Goal: Information Seeking & Learning: Learn about a topic

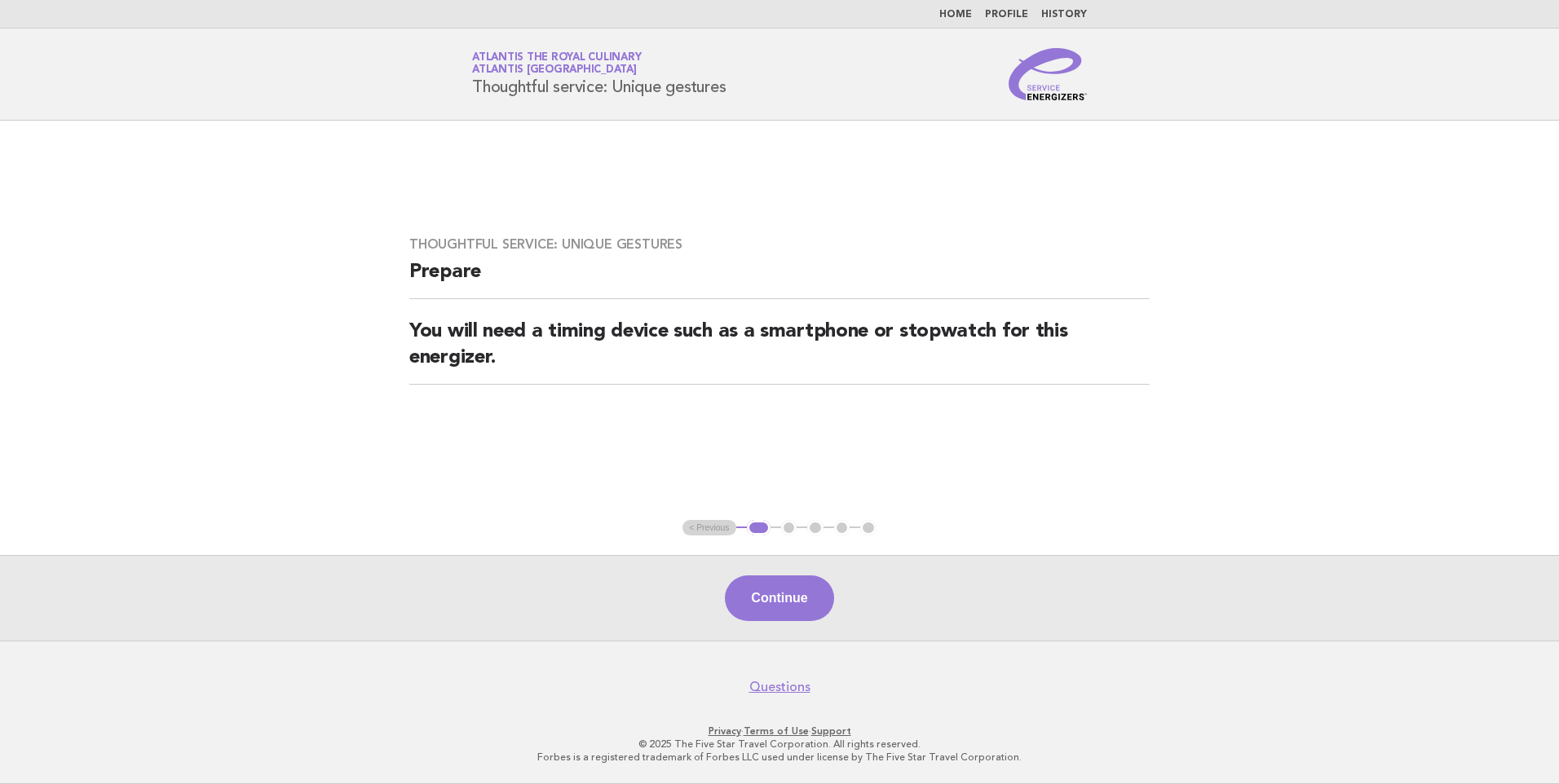
click at [964, 12] on link "Home" at bounding box center [956, 15] width 33 height 10
click at [784, 595] on button "Continue" at bounding box center [779, 599] width 109 height 46
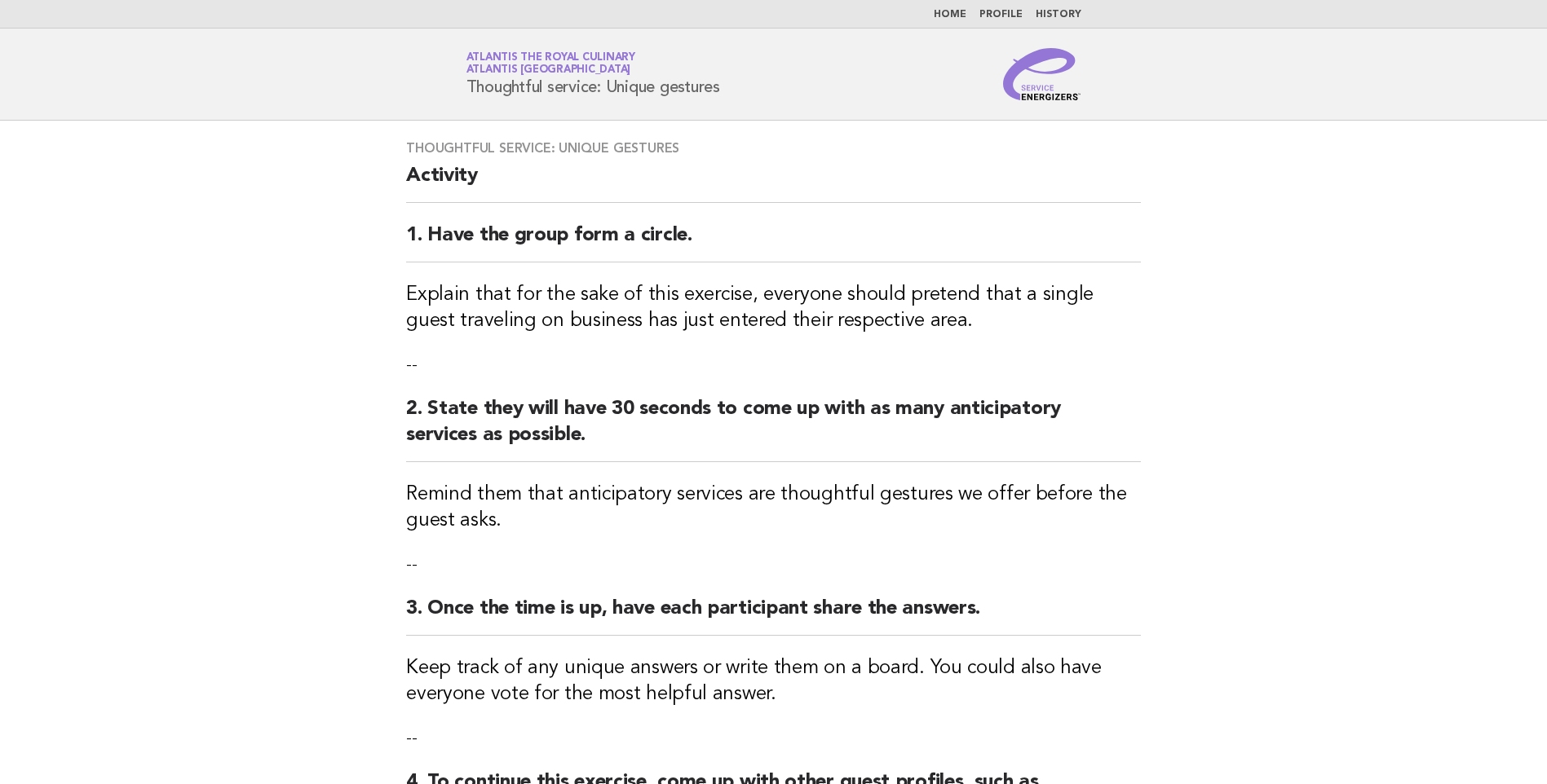
click at [956, 13] on link "Home" at bounding box center [951, 15] width 33 height 10
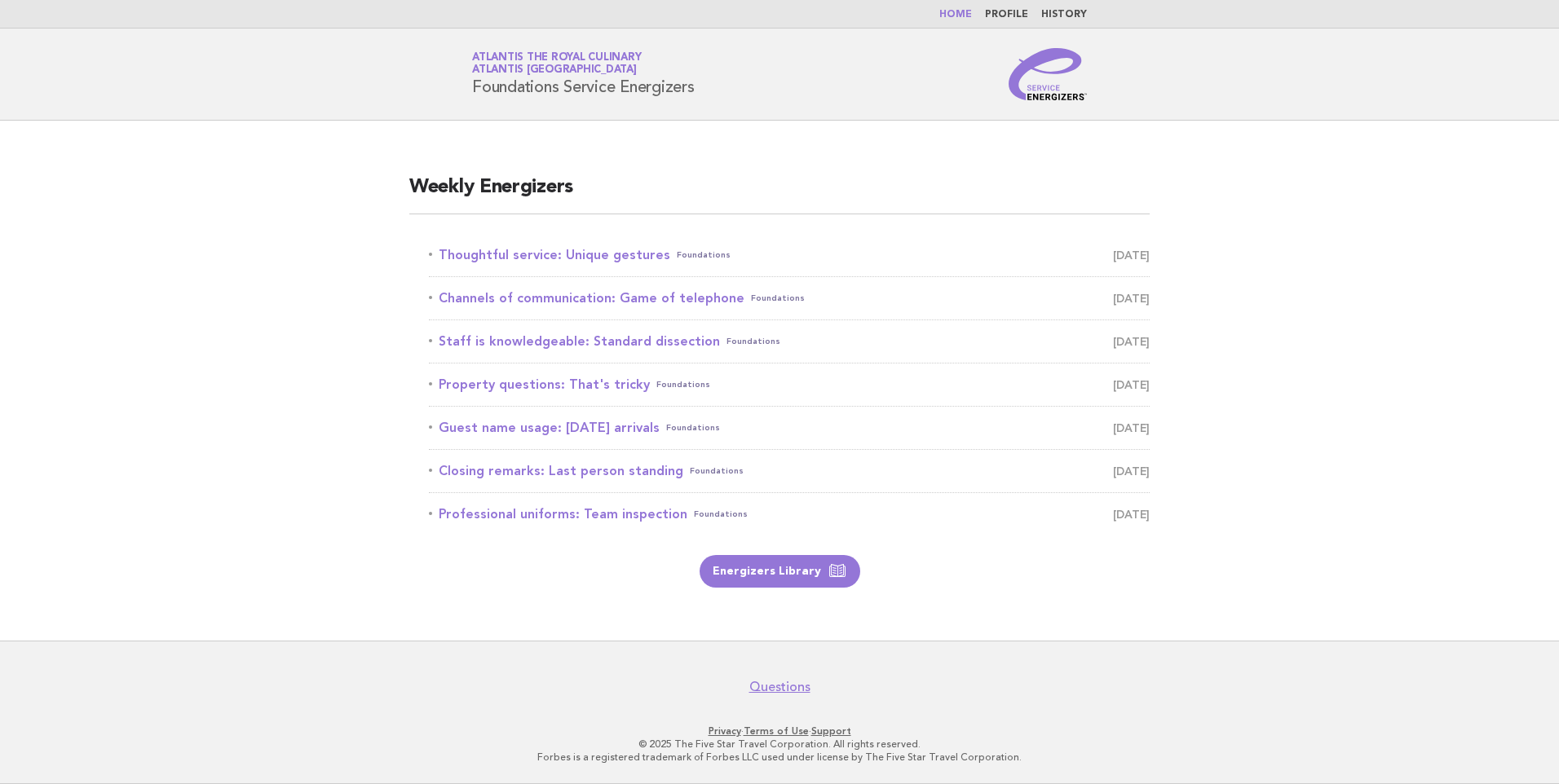
click at [1246, 580] on main "Weekly Energizers Thoughtful service: Unique gestures Foundations August 28 Cha…" at bounding box center [780, 381] width 1559 height 520
click at [623, 424] on link "Guest name usage: Today's arrivals Foundations September 1" at bounding box center [790, 427] width 721 height 23
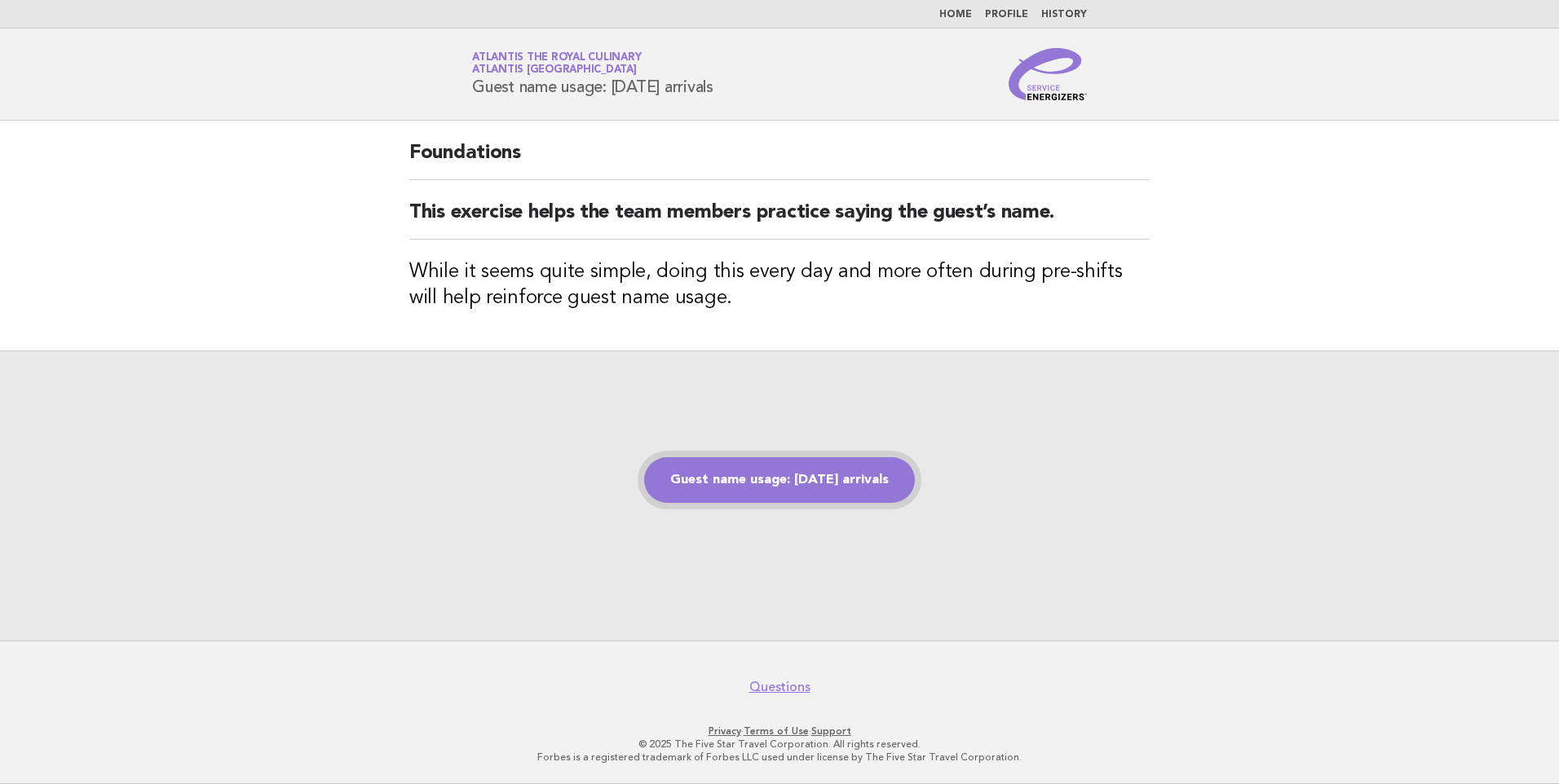
click at [760, 476] on link "Guest name usage: Today's arrivals" at bounding box center [780, 480] width 271 height 46
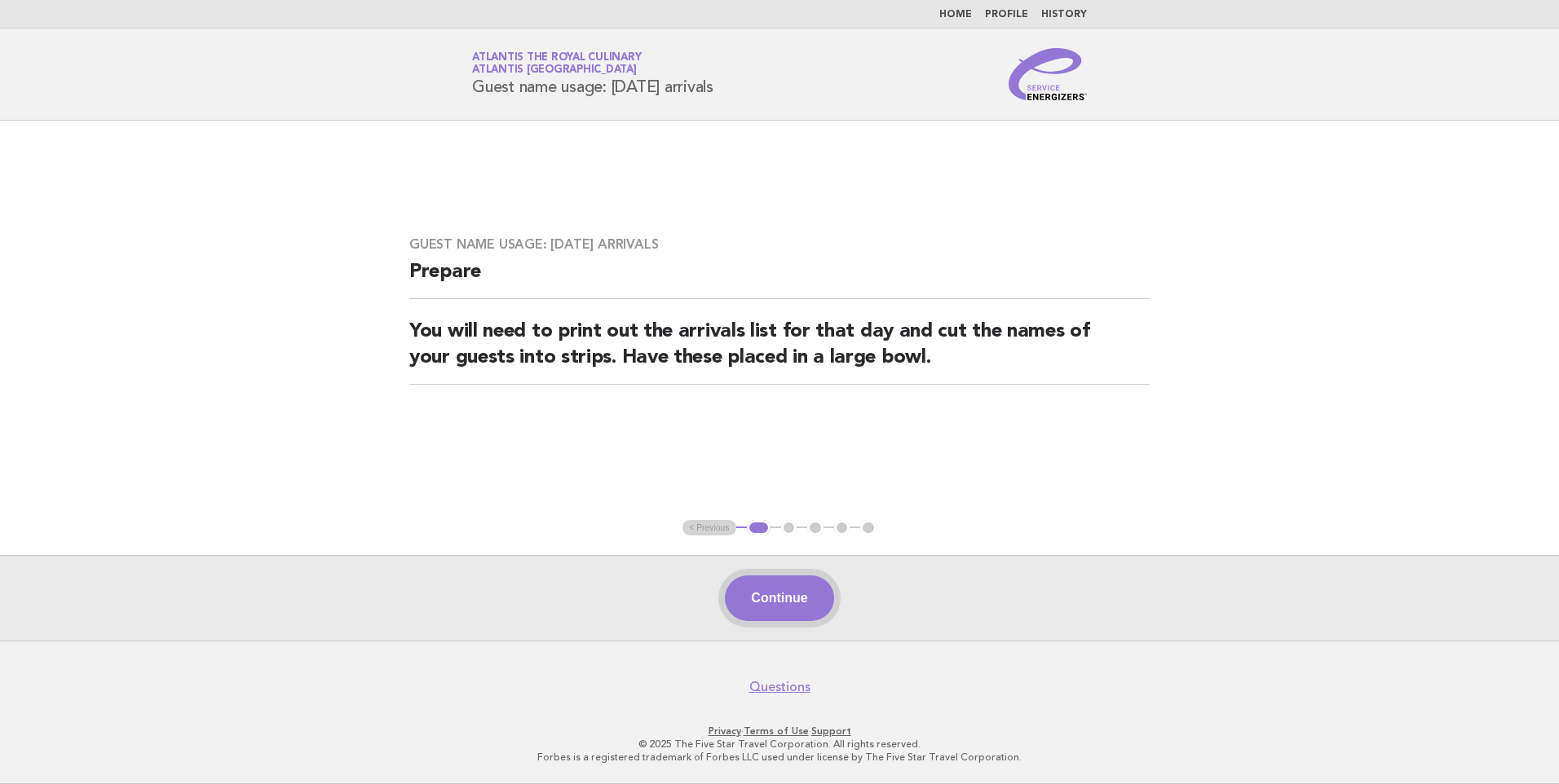
click at [775, 600] on button "Continue" at bounding box center [779, 599] width 109 height 46
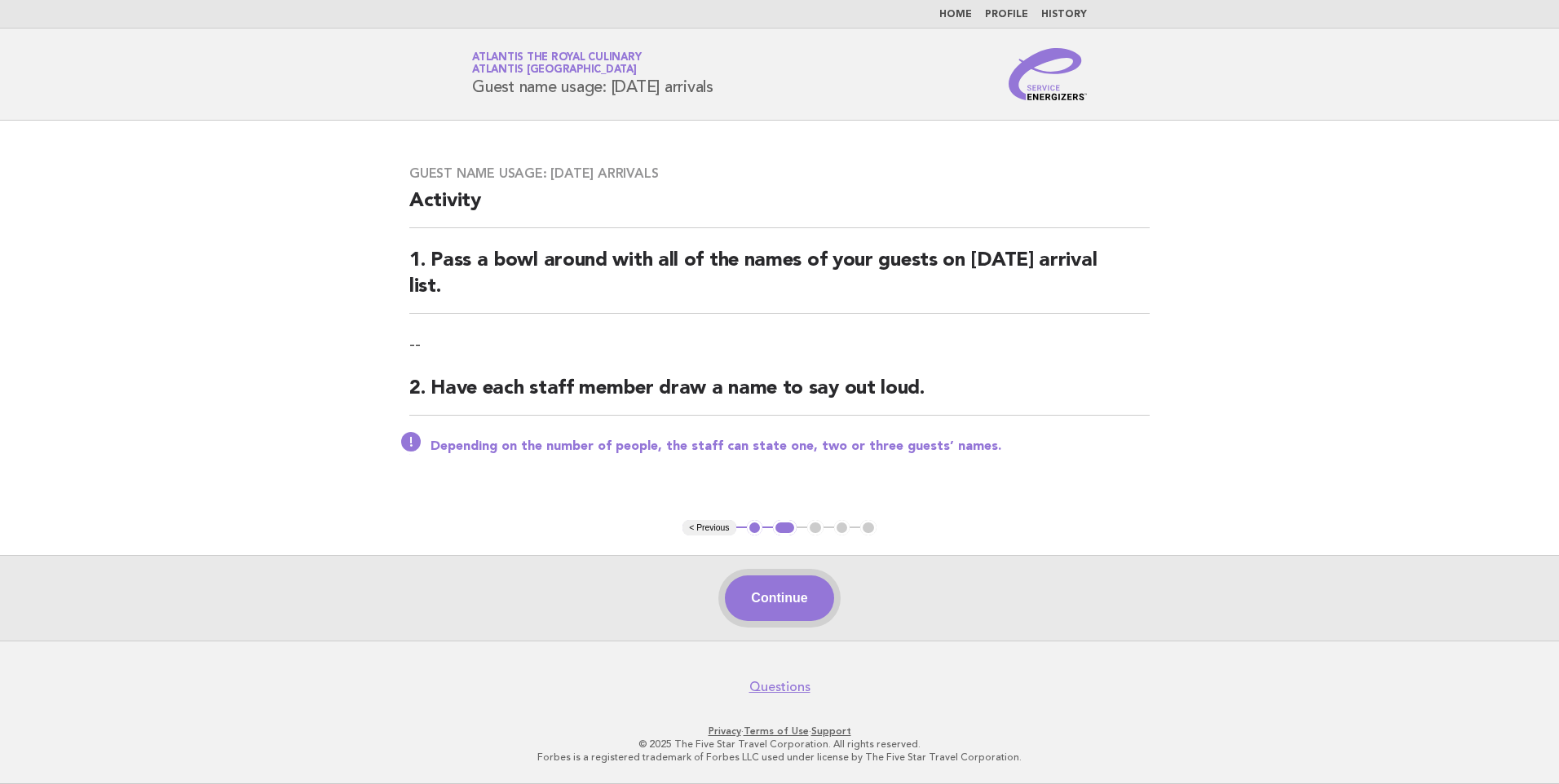
click at [790, 591] on button "Continue" at bounding box center [779, 599] width 109 height 46
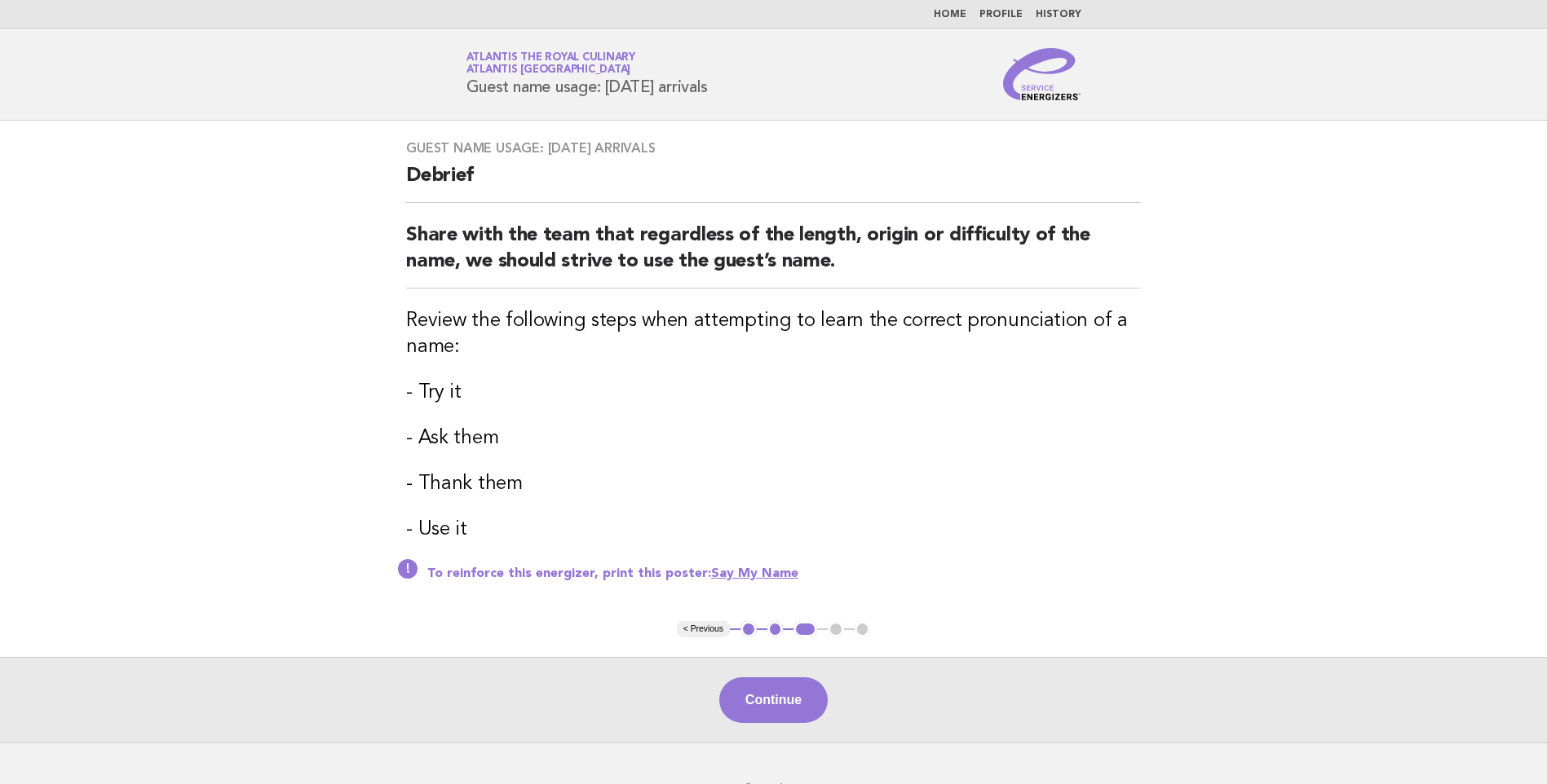
click at [780, 626] on button "2" at bounding box center [776, 630] width 16 height 16
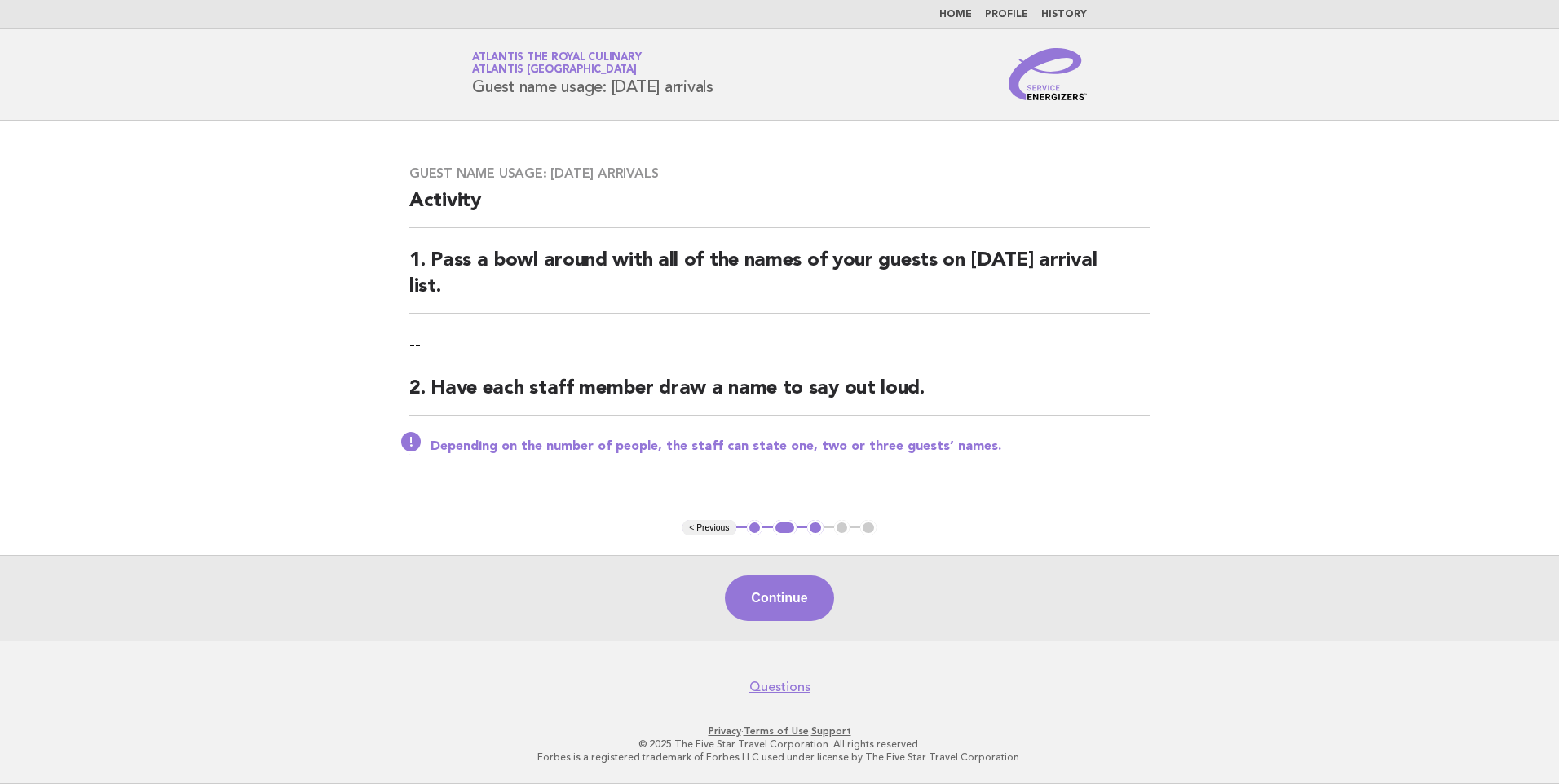
click at [967, 12] on link "Home" at bounding box center [956, 15] width 33 height 10
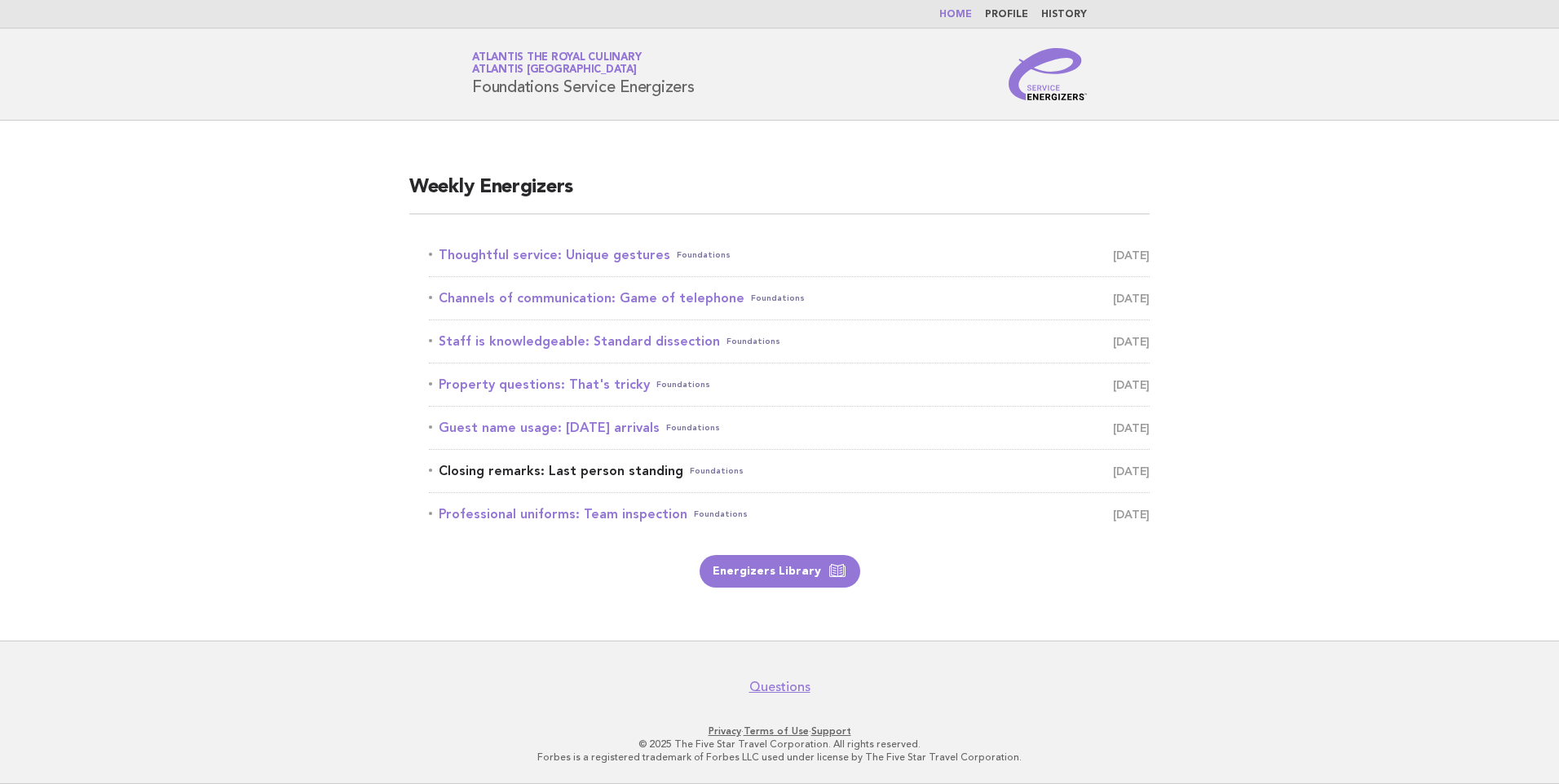
click at [650, 467] on link "Closing remarks: Last person standing Foundations September 2" at bounding box center [790, 471] width 721 height 23
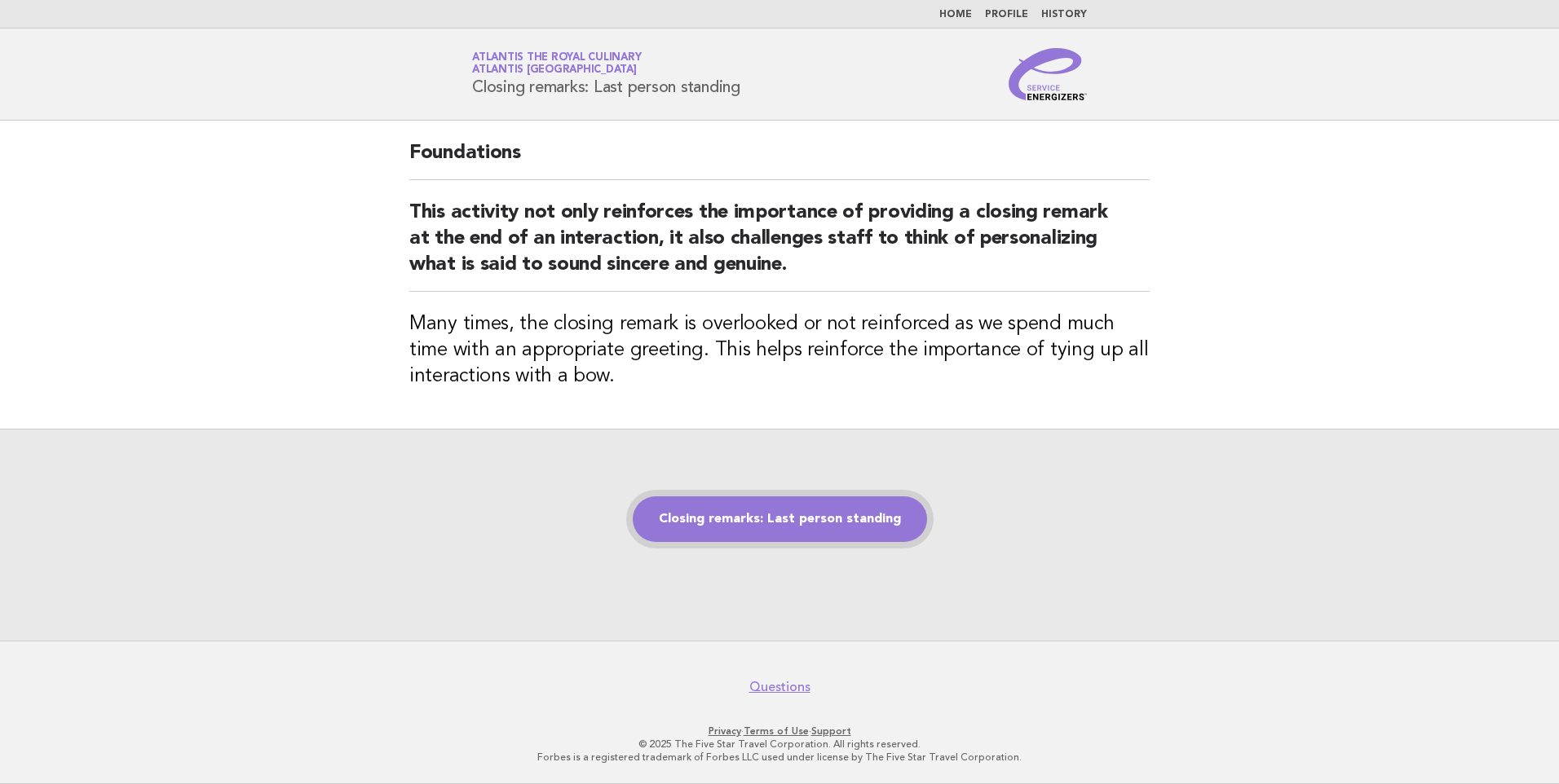
click at [795, 512] on link "Closing remarks: Last person standing" at bounding box center [780, 519] width 294 height 46
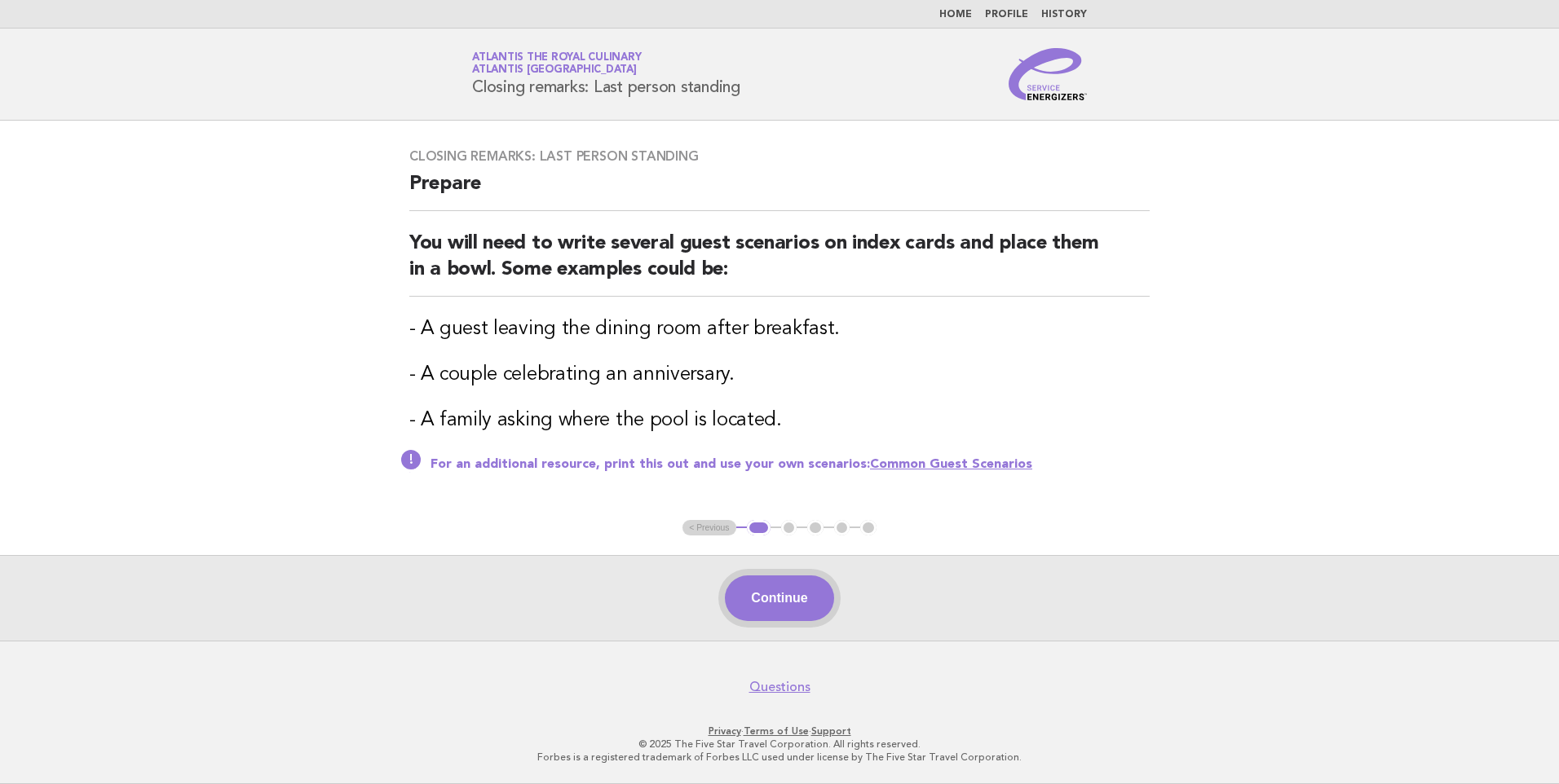
click at [790, 587] on button "Continue" at bounding box center [779, 599] width 109 height 46
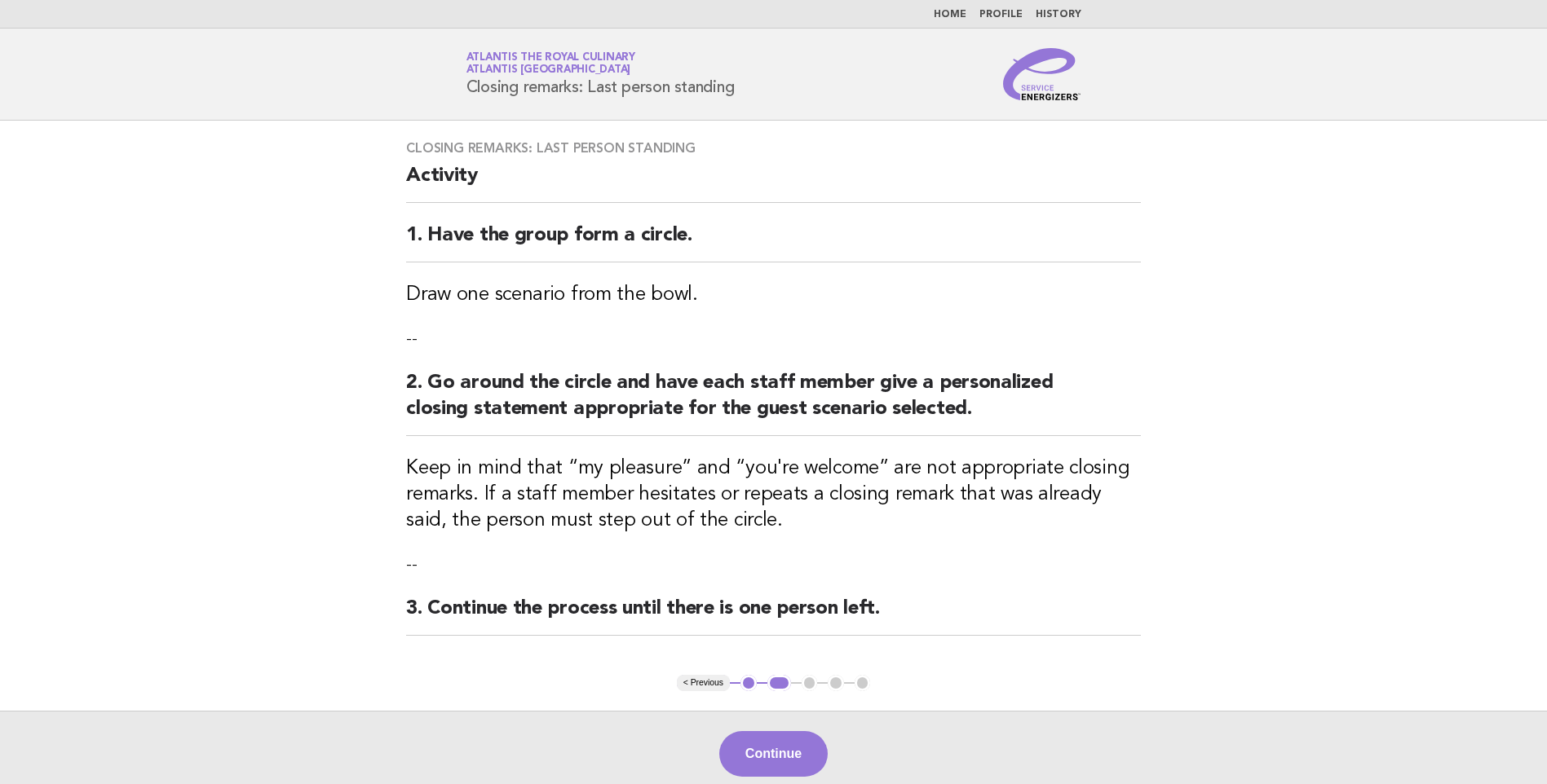
click at [784, 753] on button "Continue" at bounding box center [774, 754] width 109 height 46
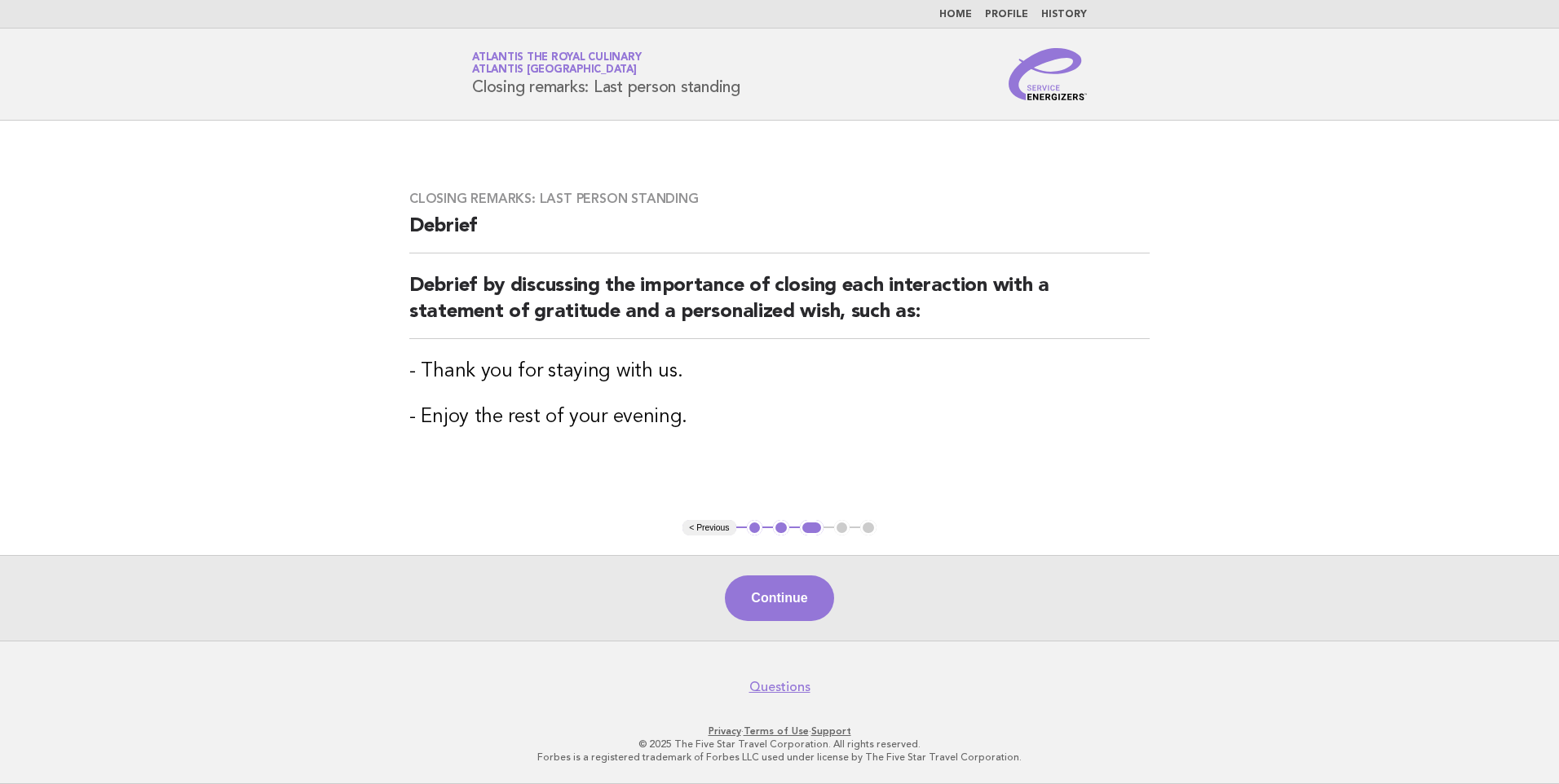
click at [966, 12] on link "Home" at bounding box center [956, 15] width 33 height 10
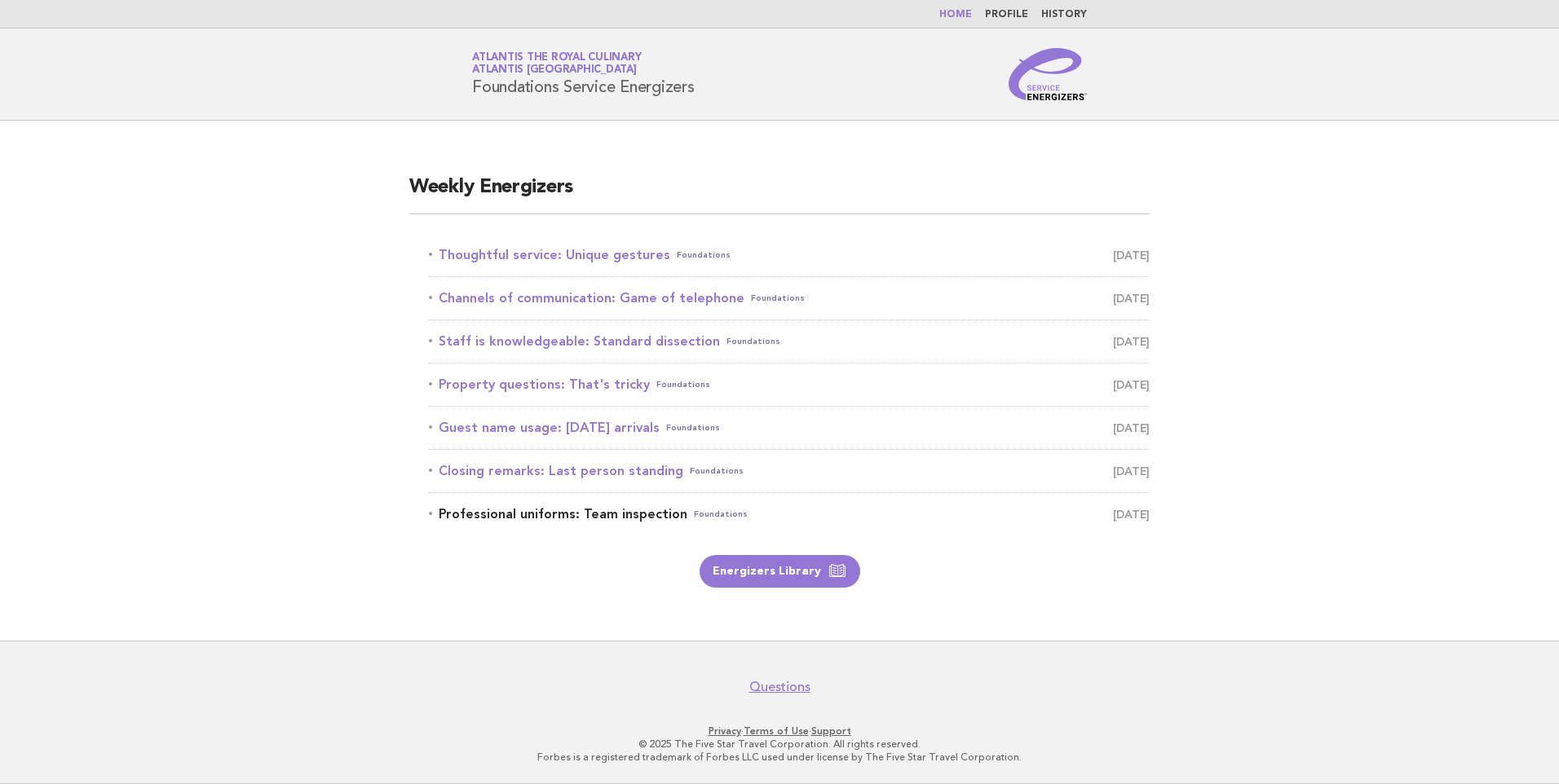
click at [575, 510] on link "Professional uniforms: Team inspection Foundations [DATE]" at bounding box center [790, 514] width 721 height 23
click at [576, 510] on link "Professional uniforms: Team inspection Foundations September 3" at bounding box center [790, 514] width 721 height 23
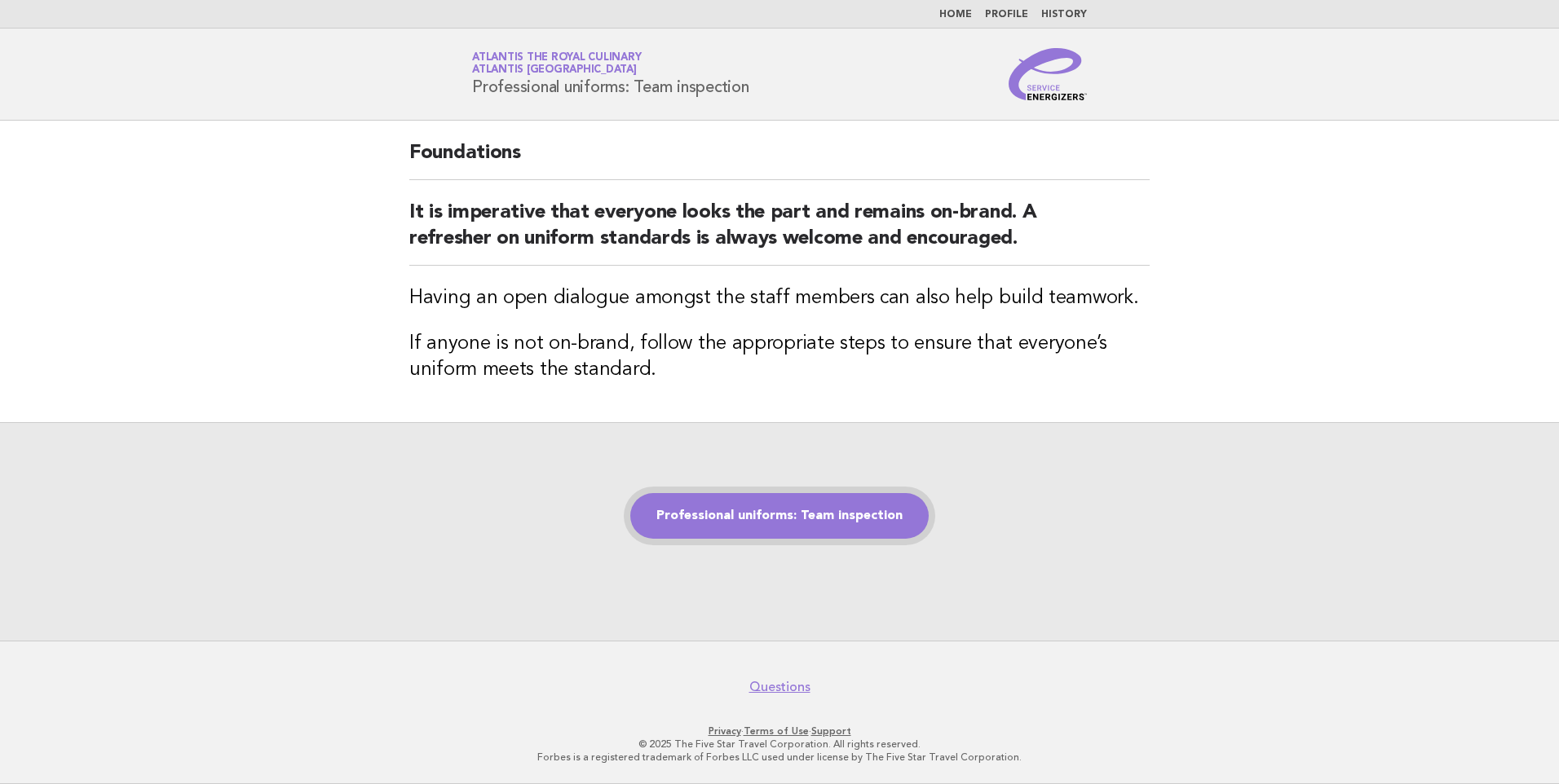
click at [788, 525] on link "Professional uniforms: Team inspection" at bounding box center [779, 516] width 298 height 46
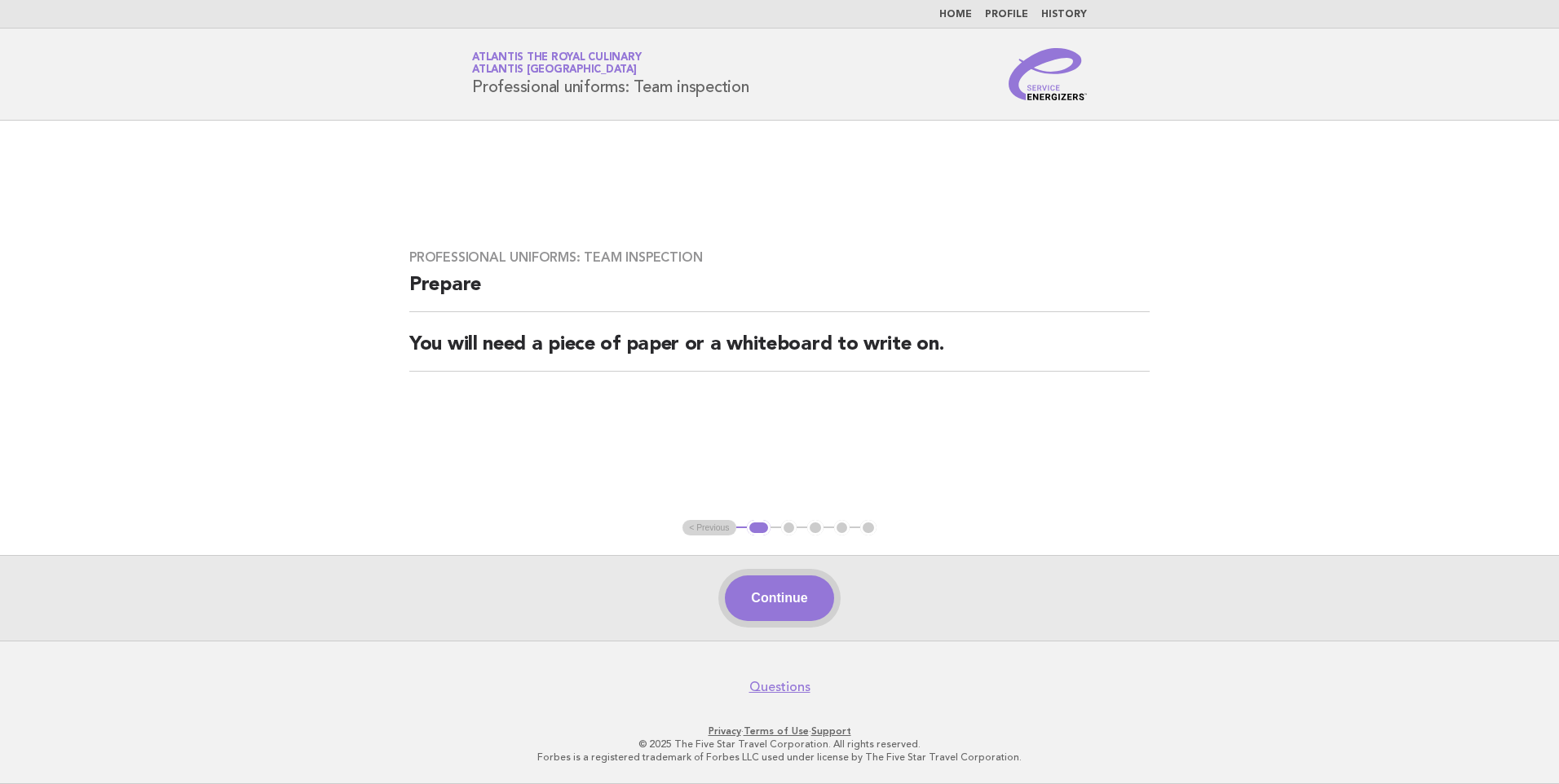
click at [784, 592] on button "Continue" at bounding box center [779, 599] width 109 height 46
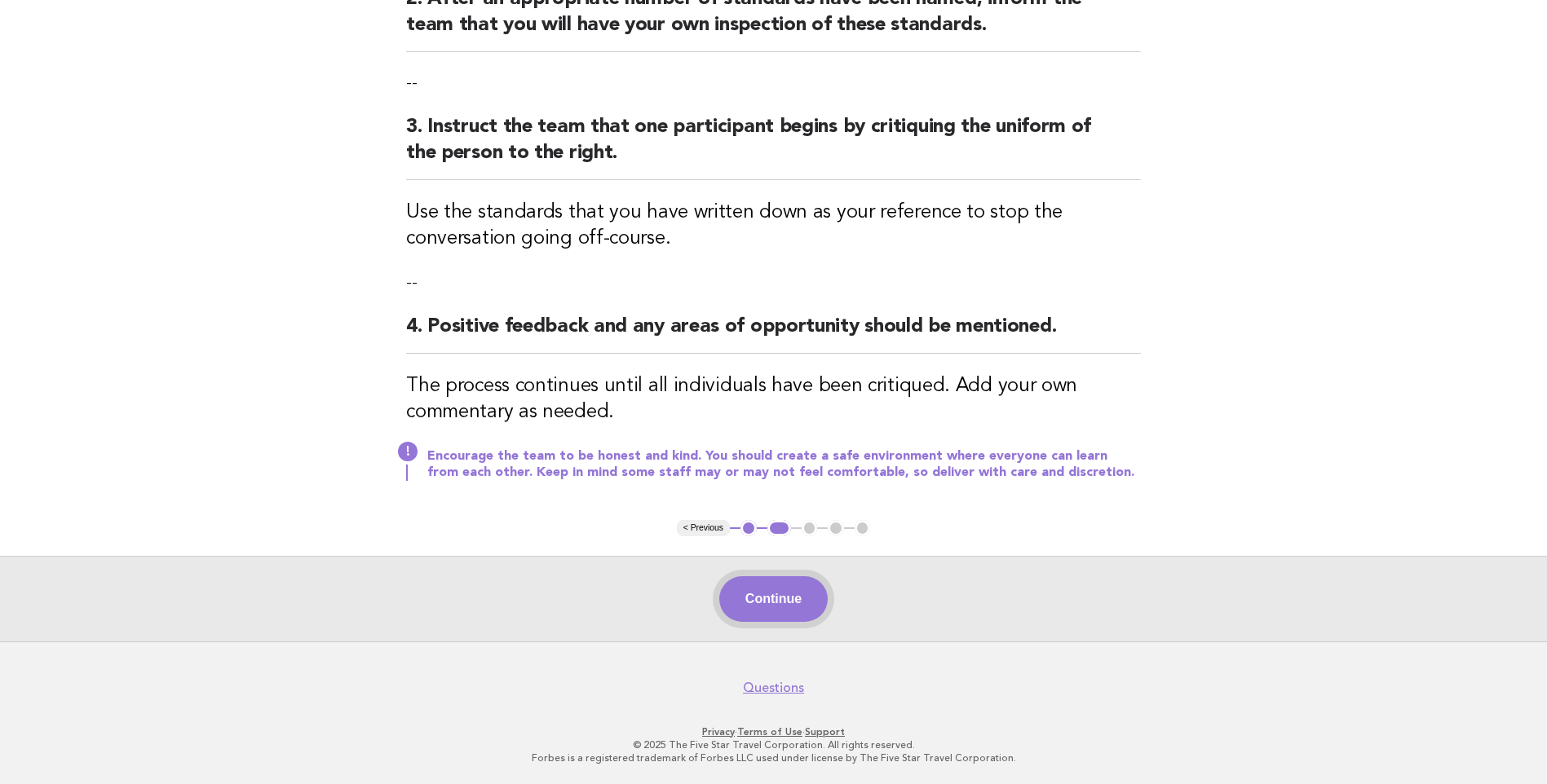
click at [786, 594] on button "Continue" at bounding box center [774, 600] width 109 height 46
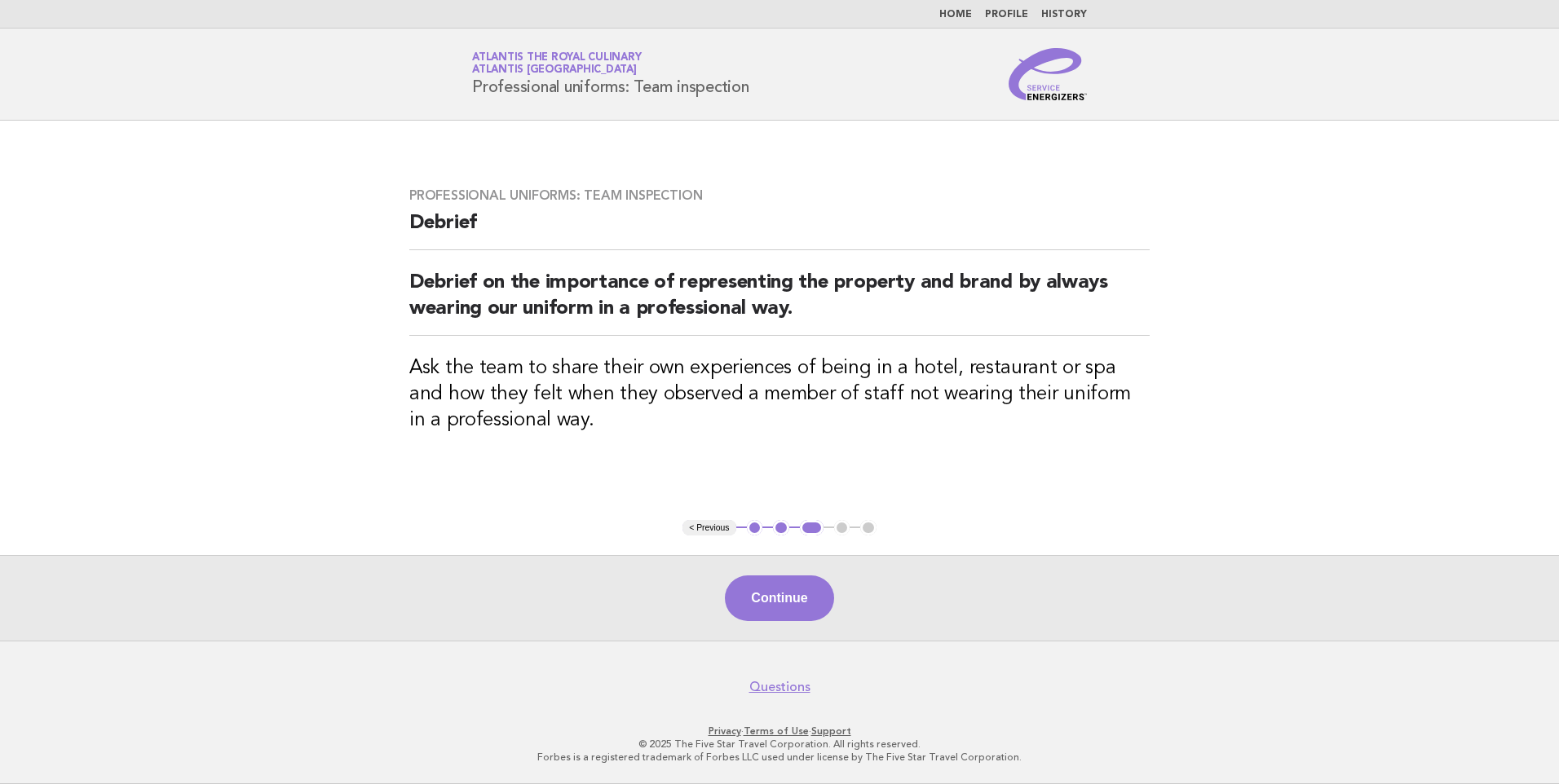
click at [272, 91] on header "Service Energizers Atlantis the Royal Culinary Atlantis Dubai Professional unif…" at bounding box center [780, 74] width 1559 height 92
click at [954, 12] on link "Home" at bounding box center [956, 15] width 33 height 10
